Goal: Task Accomplishment & Management: Use online tool/utility

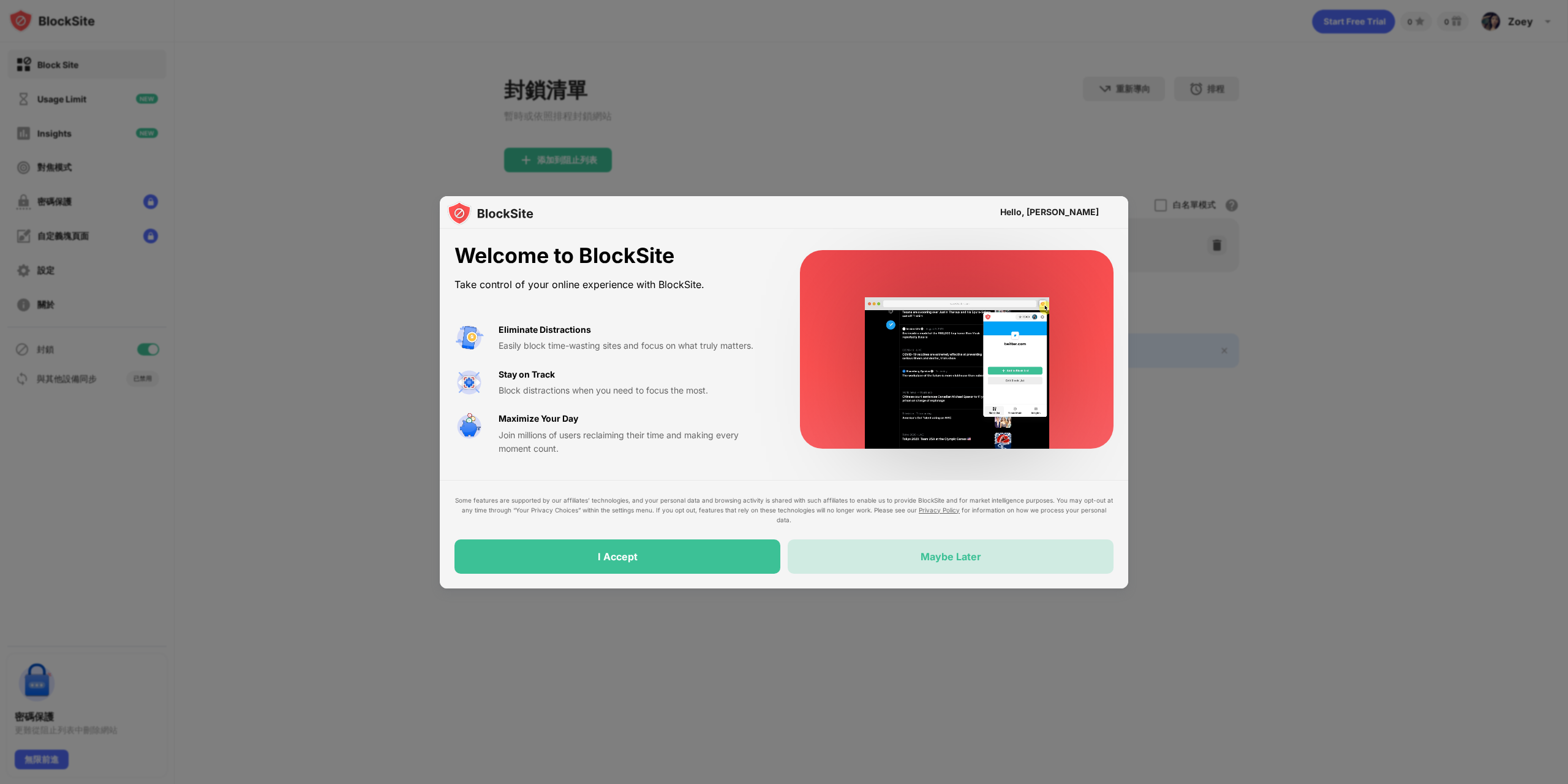
click at [937, 558] on div "Maybe Later" at bounding box center [950, 556] width 61 height 12
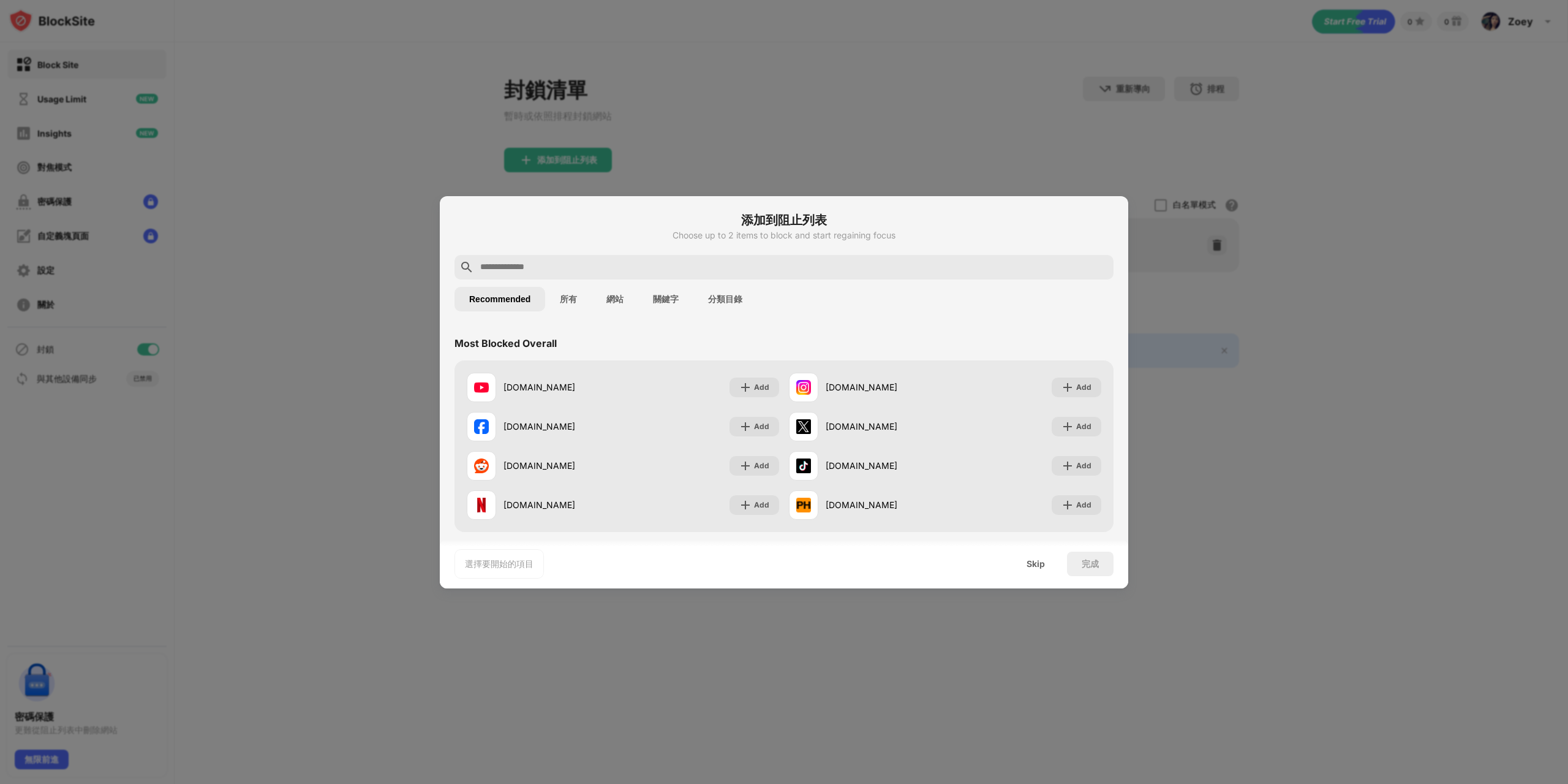
click at [557, 273] on input "text" at bounding box center [794, 268] width 630 height 15
paste input "**********"
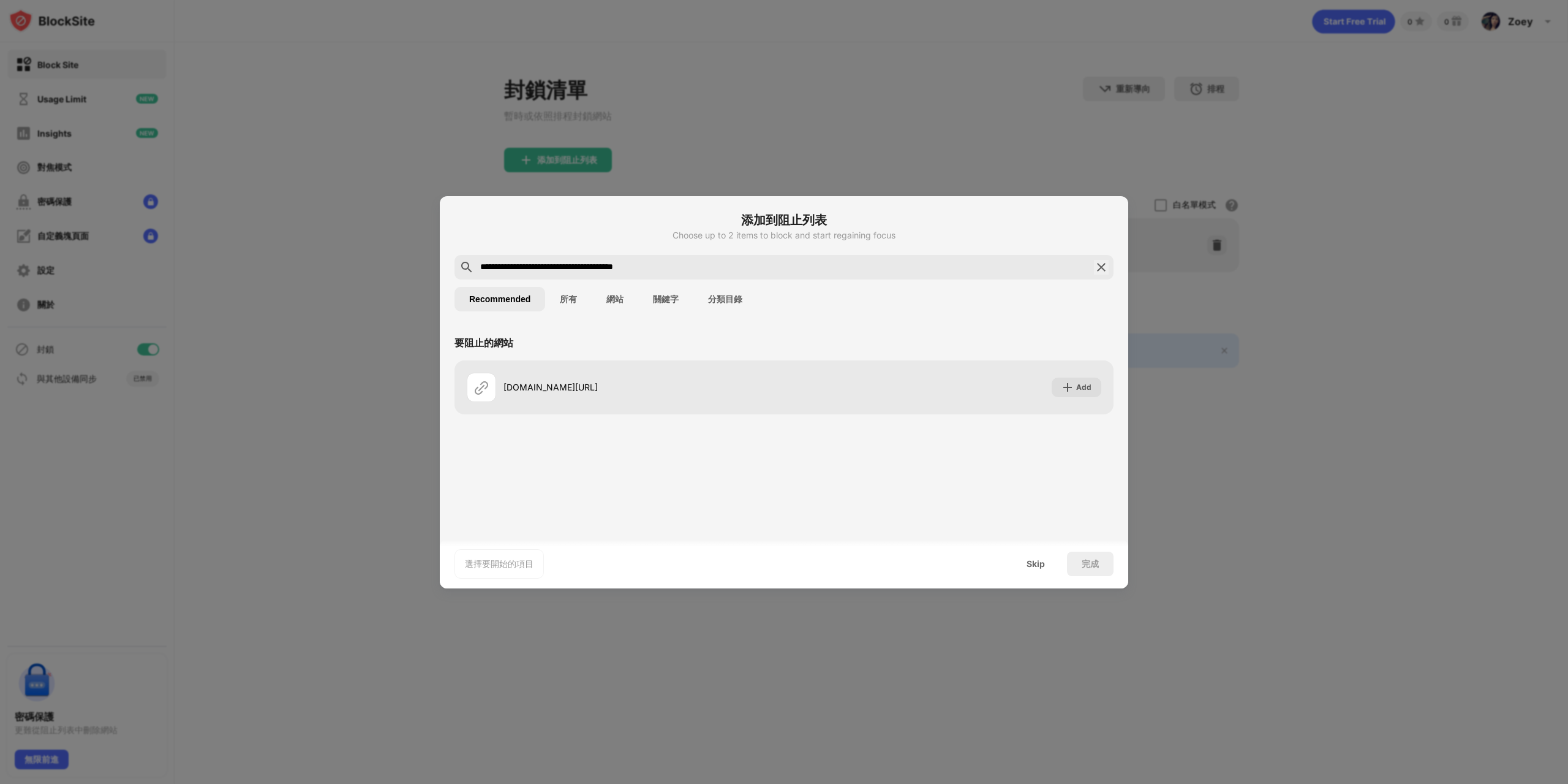
drag, startPoint x: 666, startPoint y: 268, endPoint x: 380, endPoint y: 222, distance: 289.7
click at [380, 783] on div "**********" at bounding box center [784, 784] width 1568 height 0
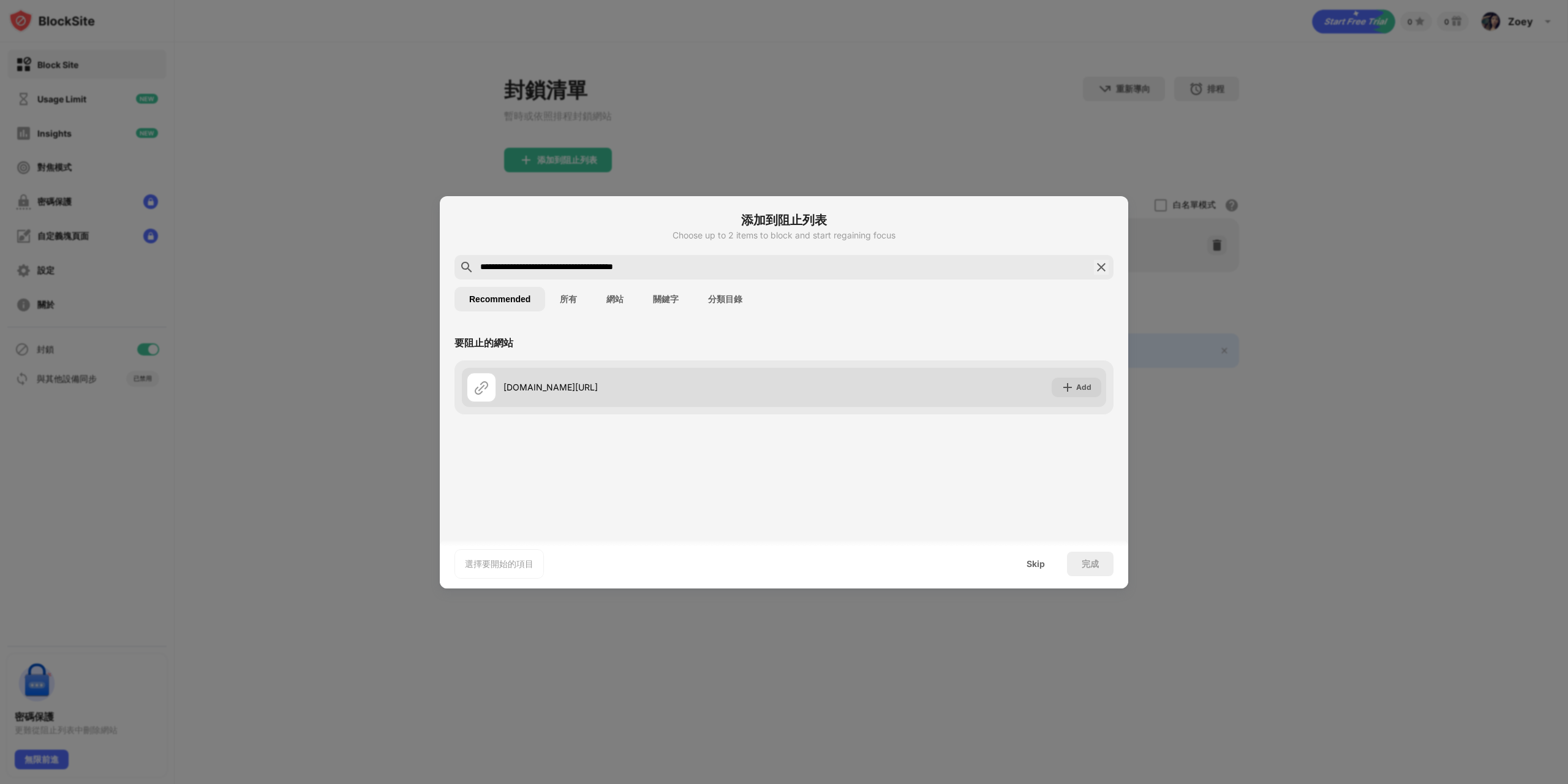
paste input "text"
type input "**********"
click at [1084, 386] on div "Add" at bounding box center [1084, 387] width 15 height 12
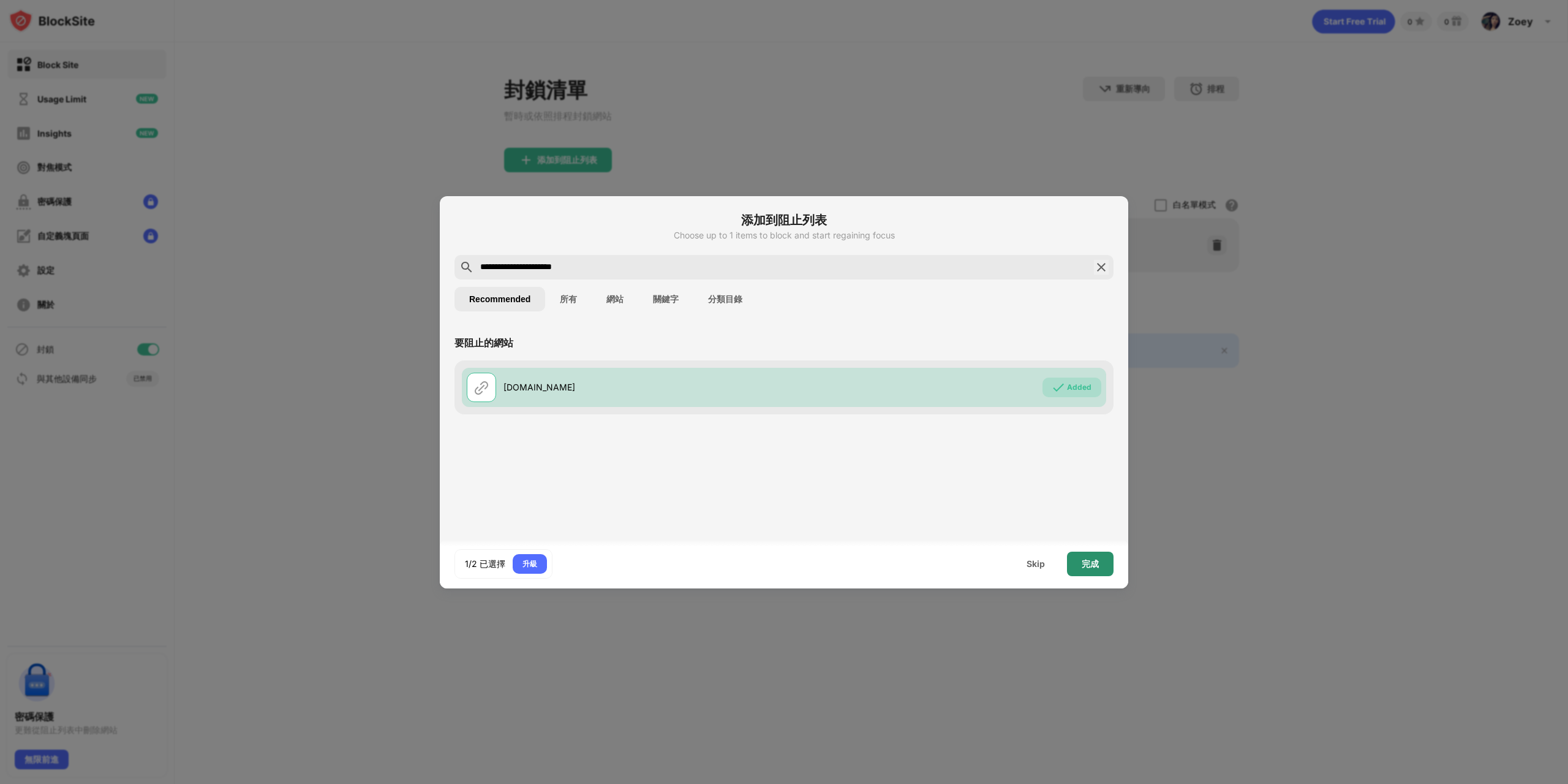
click at [1096, 565] on div "完成" at bounding box center [1090, 563] width 17 height 10
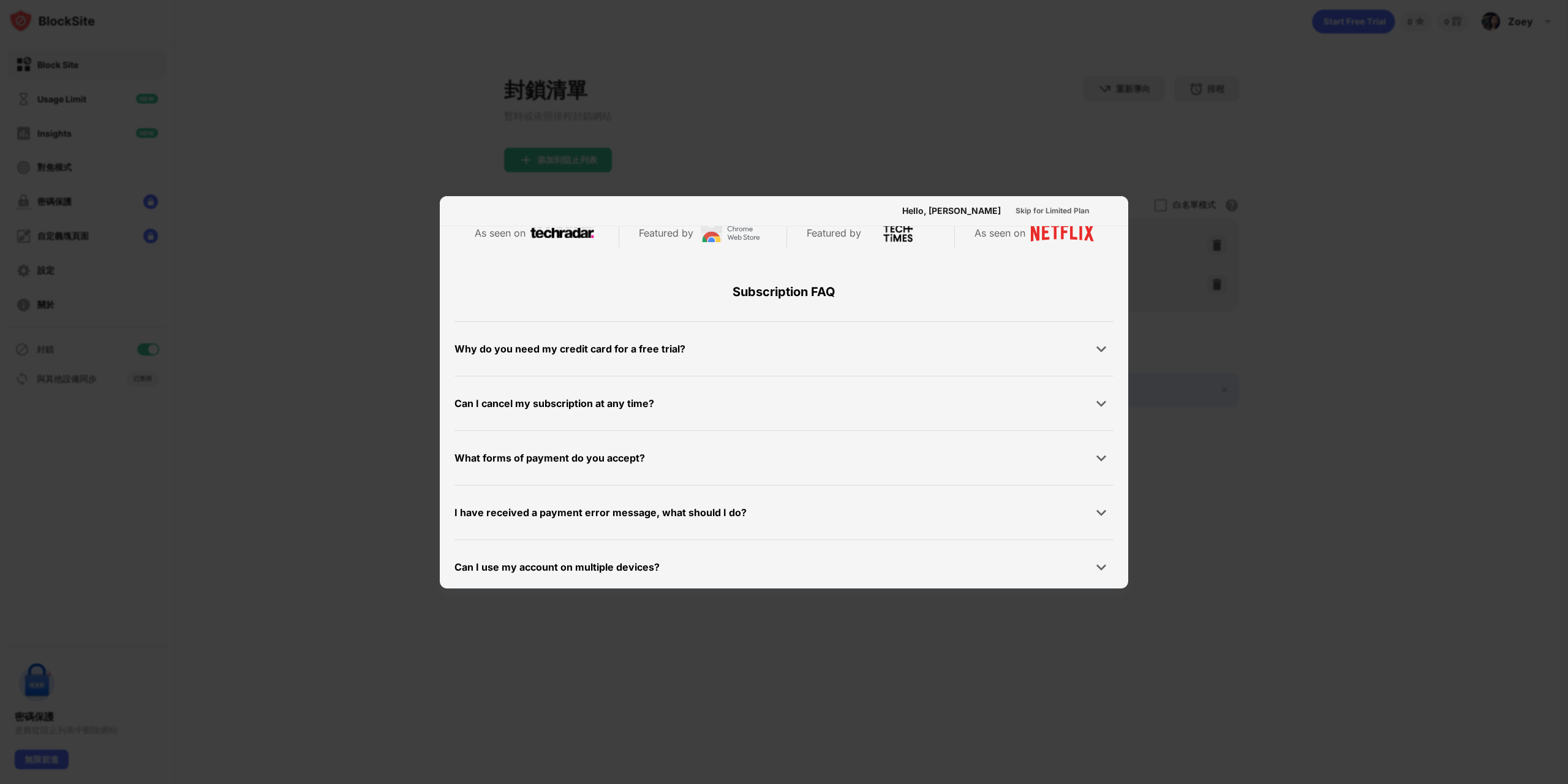
scroll to position [598, 0]
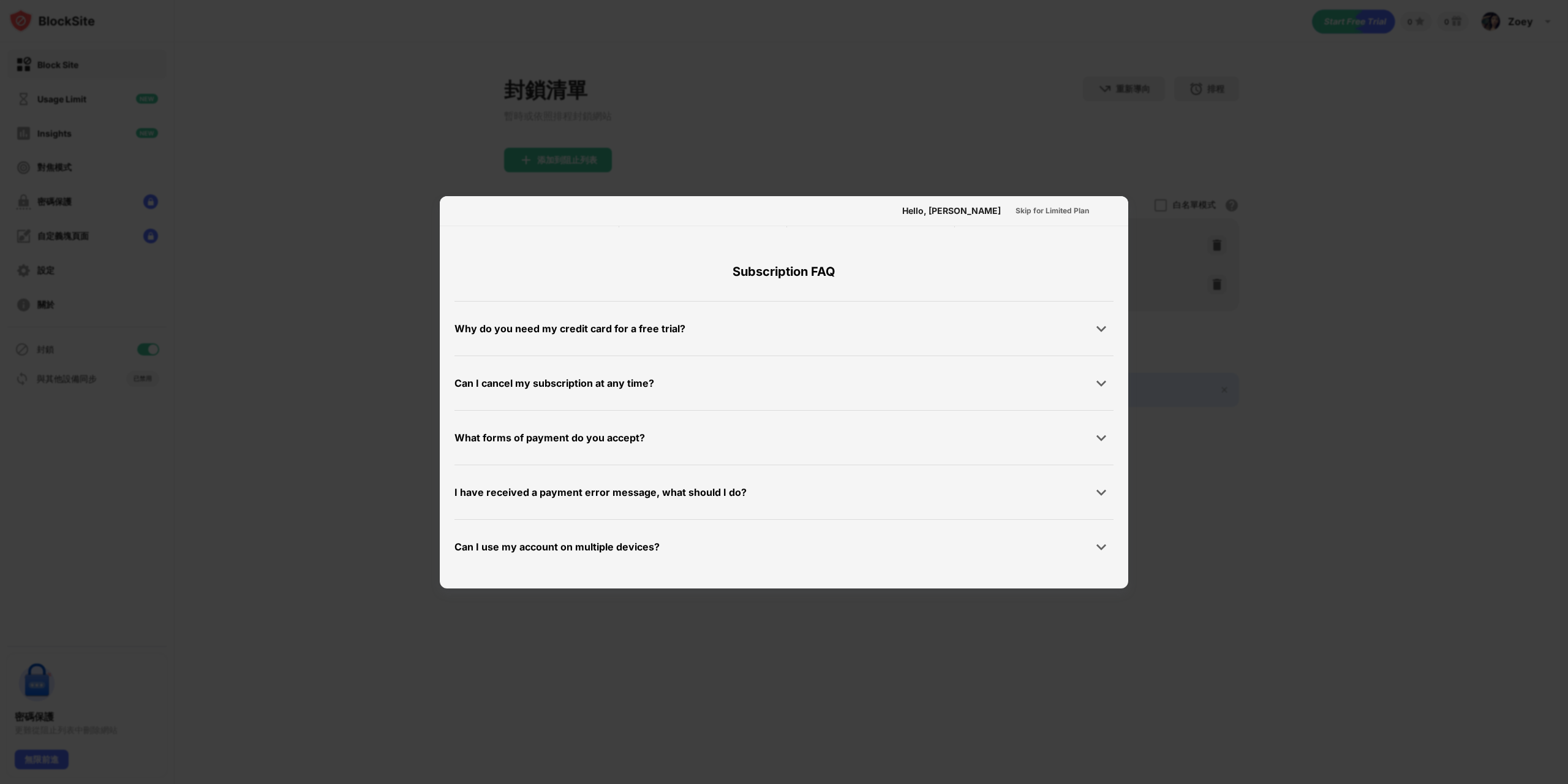
click at [926, 675] on div at bounding box center [784, 392] width 1568 height 784
click at [1344, 395] on div at bounding box center [784, 392] width 1568 height 784
drag, startPoint x: 927, startPoint y: 672, endPoint x: 698, endPoint y: 584, distance: 245.3
click at [880, 655] on div at bounding box center [784, 392] width 1568 height 784
drag, startPoint x: 580, startPoint y: 521, endPoint x: 397, endPoint y: 387, distance: 226.8
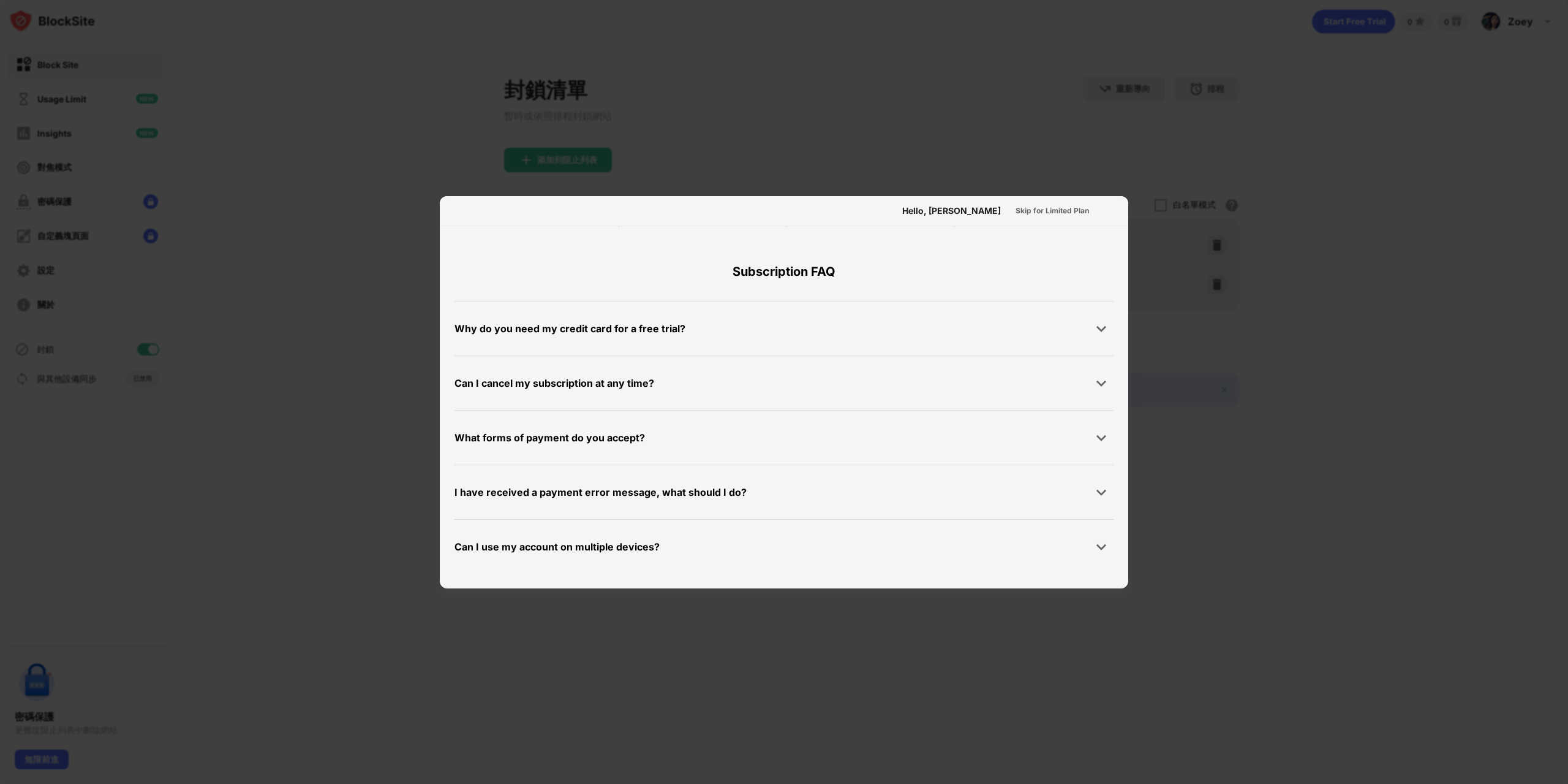
click at [498, 476] on div "Why do you need my credit card for a free trial? We ask for your credit card to…" at bounding box center [784, 437] width 659 height 272
drag, startPoint x: 397, startPoint y: 387, endPoint x: 371, endPoint y: 339, distance: 54.6
click at [376, 351] on div at bounding box center [784, 392] width 1568 height 784
drag, startPoint x: 343, startPoint y: 250, endPoint x: 285, endPoint y: 141, distance: 123.5
click at [316, 164] on div at bounding box center [784, 392] width 1568 height 784
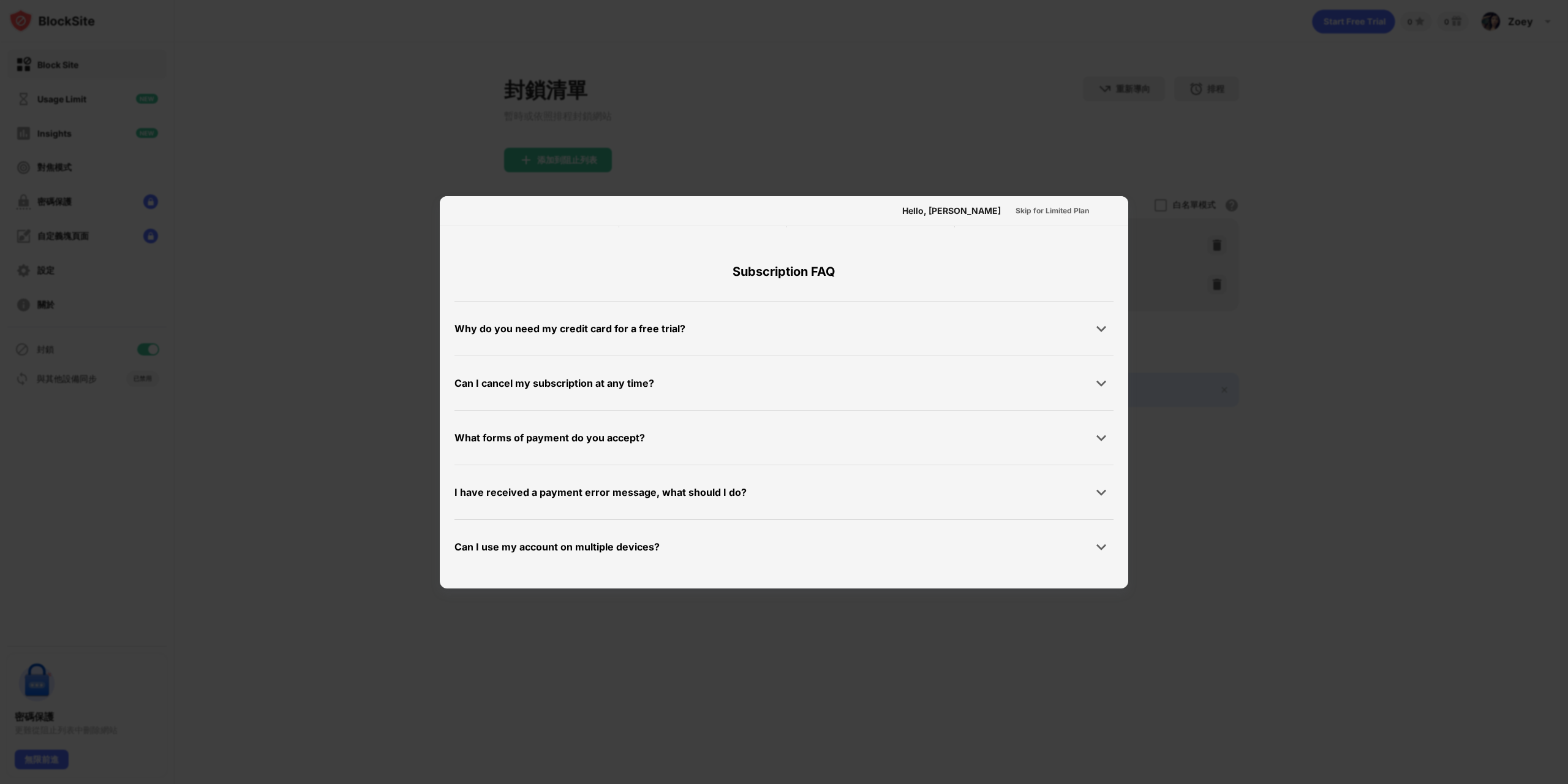
drag, startPoint x: 231, startPoint y: 144, endPoint x: 180, endPoint y: 155, distance: 52.2
click at [219, 145] on div at bounding box center [784, 392] width 1568 height 784
drag, startPoint x: 112, startPoint y: 341, endPoint x: 93, endPoint y: 400, distance: 62.0
click at [106, 362] on div at bounding box center [784, 392] width 1568 height 784
drag, startPoint x: 70, startPoint y: 516, endPoint x: 101, endPoint y: 598, distance: 87.7
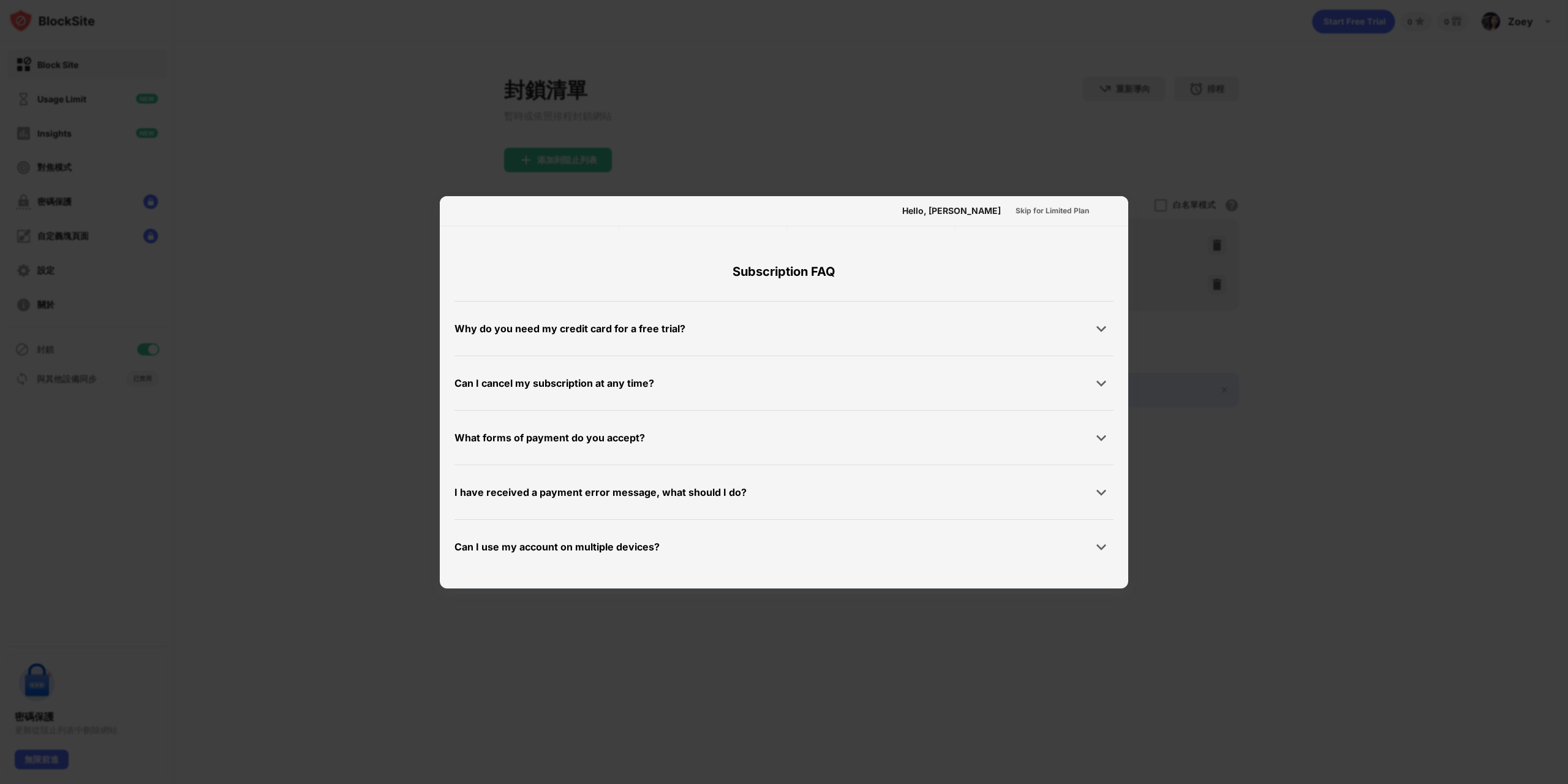
click at [67, 535] on div at bounding box center [784, 392] width 1568 height 784
click at [109, 669] on div at bounding box center [784, 392] width 1568 height 784
drag, startPoint x: 245, startPoint y: 584, endPoint x: 498, endPoint y: 205, distance: 455.7
click at [303, 446] on div at bounding box center [784, 392] width 1568 height 784
drag, startPoint x: 581, startPoint y: 155, endPoint x: 741, endPoint y: 117, distance: 164.5
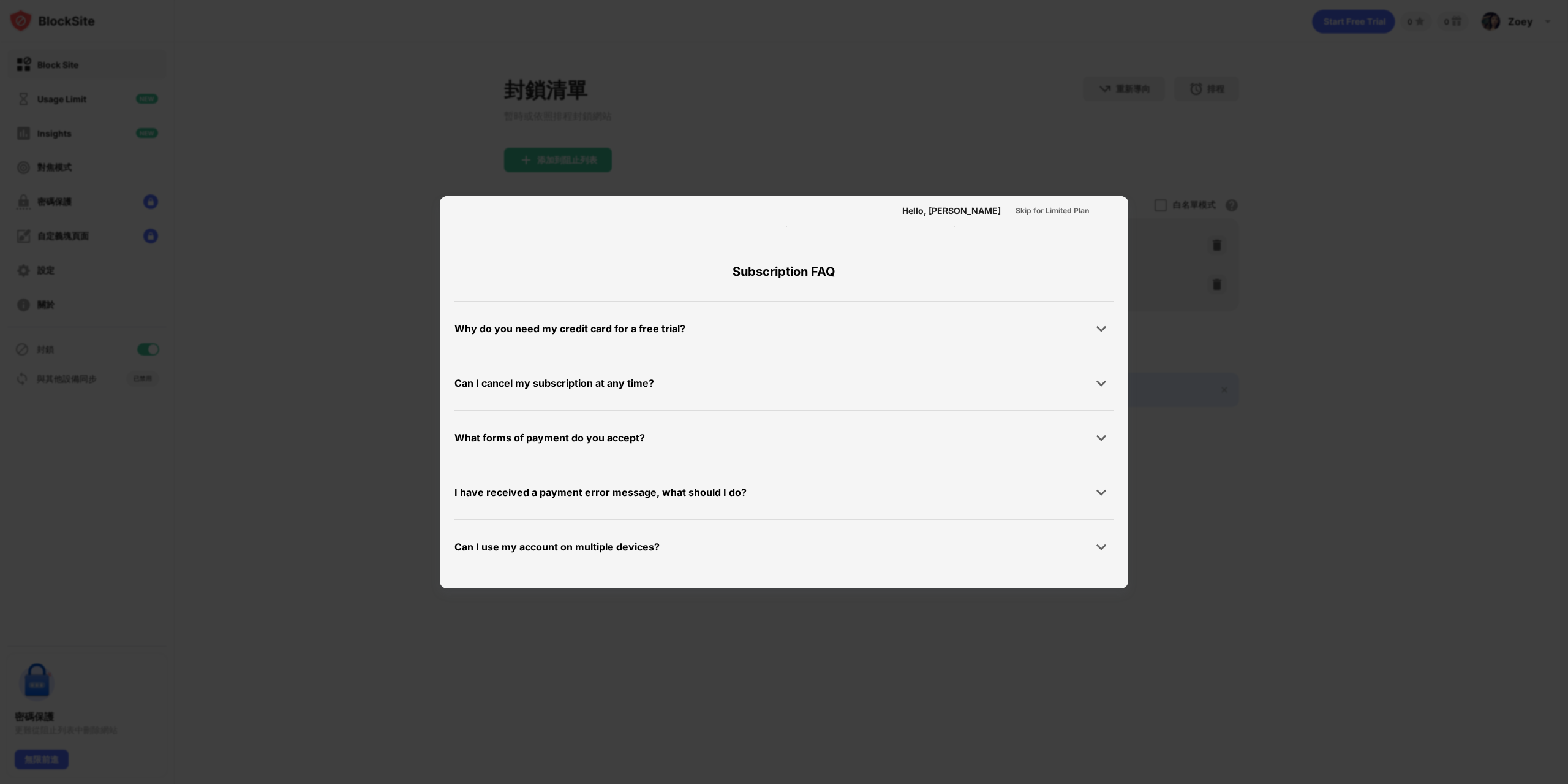
click at [608, 152] on div at bounding box center [784, 392] width 1568 height 784
